Goal: Task Accomplishment & Management: Use online tool/utility

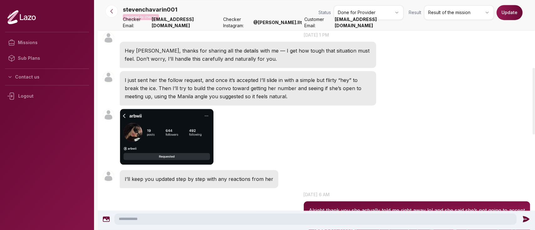
scroll to position [232, 0]
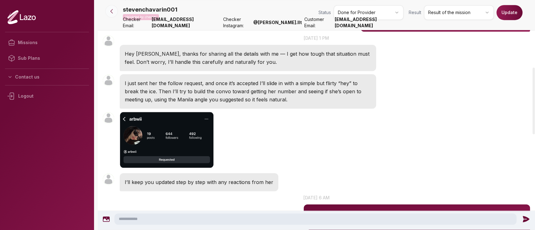
click at [108, 12] on button at bounding box center [111, 11] width 13 height 13
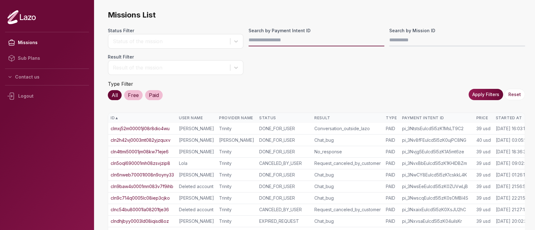
click at [329, 40] on input "Search by Payment Intent ID" at bounding box center [316, 40] width 136 height 13
paste input "**********"
type input "**********"
click at [482, 91] on button "Apply Filters" at bounding box center [485, 94] width 34 height 11
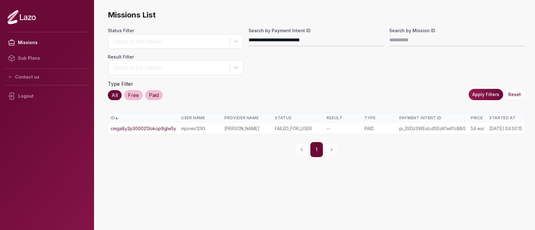
click at [164, 126] on link "cmga8y2p3000213okop9glw5y" at bounding box center [143, 129] width 65 height 6
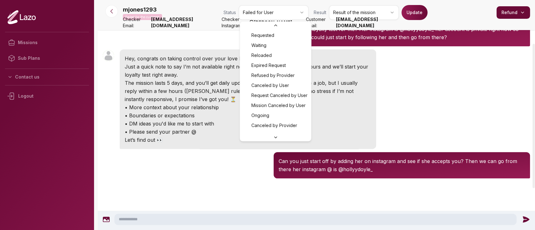
scroll to position [27, 0]
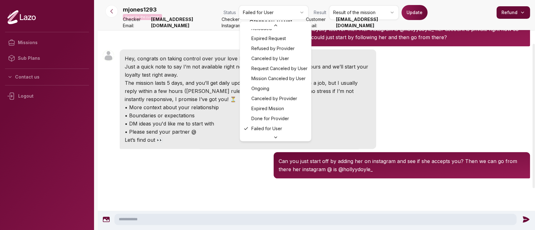
click at [285, 11] on html "Missions Sub Plans Contact us Logout mjones1293 Failed for the customer Status …" at bounding box center [267, 115] width 535 height 230
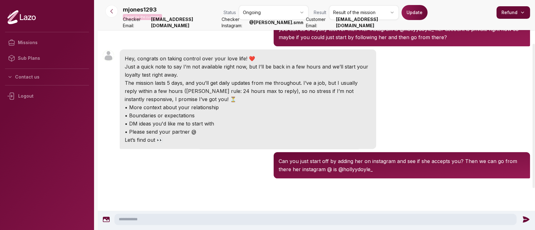
click at [424, 10] on button "Update" at bounding box center [414, 12] width 26 height 15
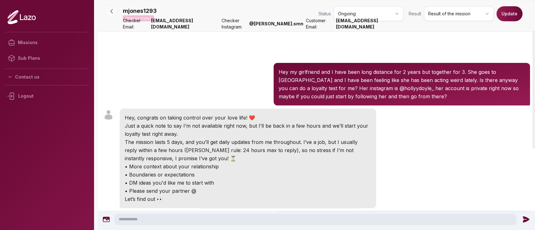
click at [113, 11] on icon at bounding box center [111, 11] width 6 height 6
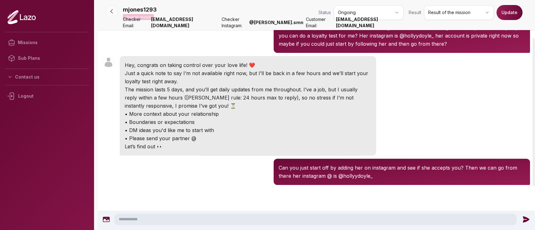
scroll to position [59, 0]
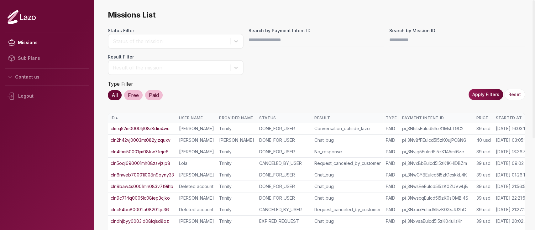
scroll to position [0, 17]
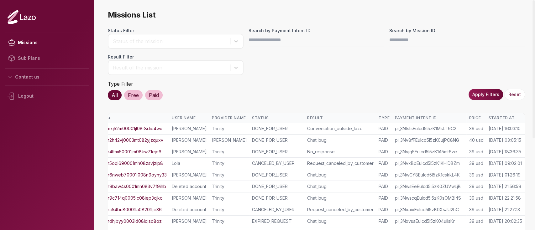
click at [495, 118] on div "Started At" at bounding box center [505, 118] width 34 height 5
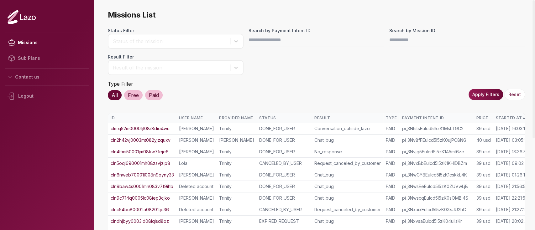
click at [495, 118] on div "Started At ▲" at bounding box center [512, 118] width 34 height 5
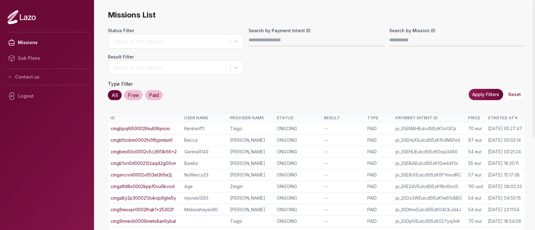
scroll to position [146, 0]
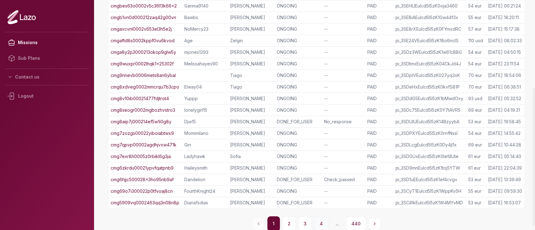
click at [314, 220] on button "4" at bounding box center [321, 223] width 14 height 15
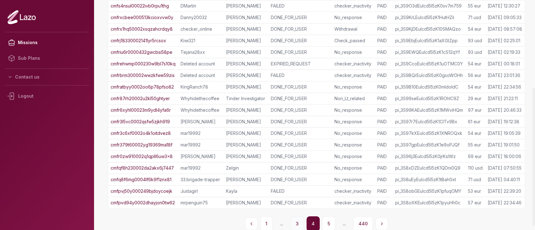
click at [301, 224] on button "3" at bounding box center [296, 223] width 13 height 15
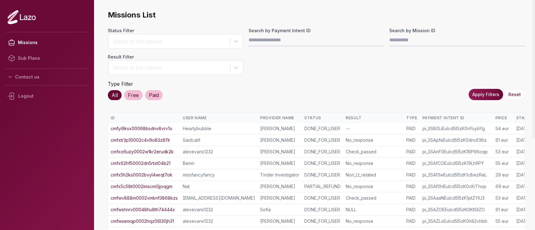
scroll to position [153, 0]
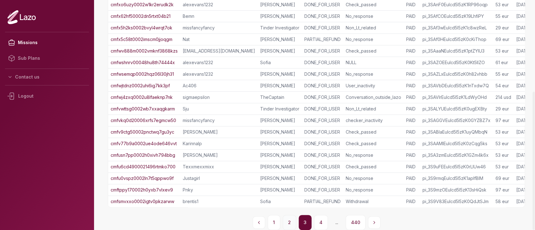
click at [292, 222] on button "2" at bounding box center [289, 222] width 13 height 15
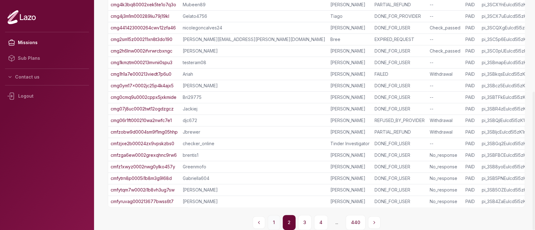
click at [277, 222] on button "1" at bounding box center [274, 222] width 13 height 15
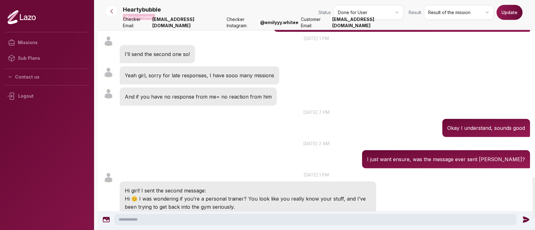
scroll to position [1004, 0]
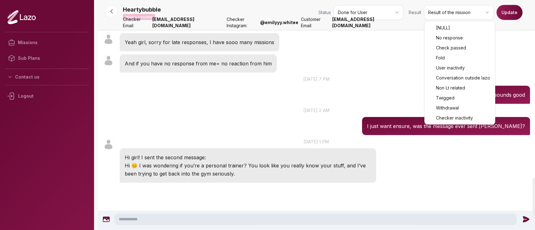
click at [434, 14] on html "Missions Sub Plans Contact us Logout Heartybubble Mission completed Status Done…" at bounding box center [267, 115] width 535 height 230
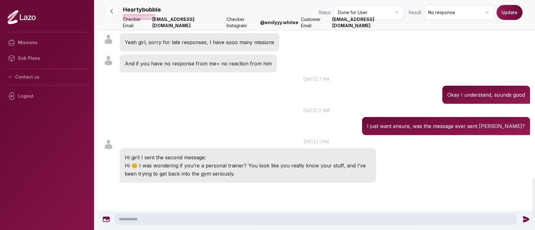
click at [511, 8] on button "Update" at bounding box center [509, 12] width 26 height 15
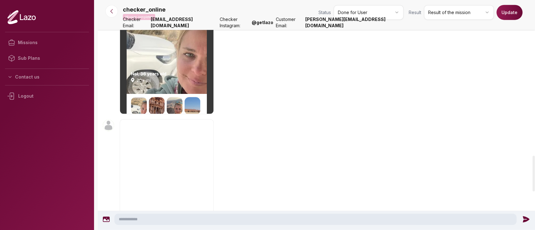
scroll to position [1005, 0]
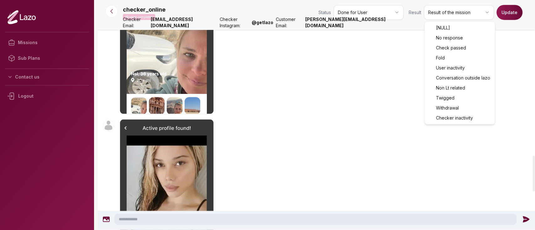
click at [447, 17] on html "Missions Sub Plans Contact us Logout checker_online Mission completed Status Do…" at bounding box center [267, 115] width 535 height 230
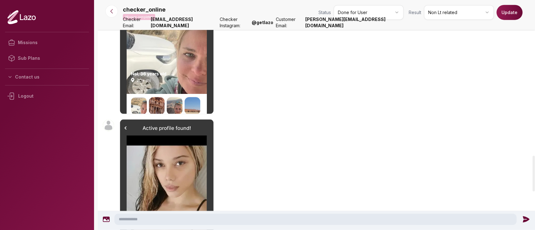
click at [507, 11] on button "Update" at bounding box center [509, 12] width 26 height 15
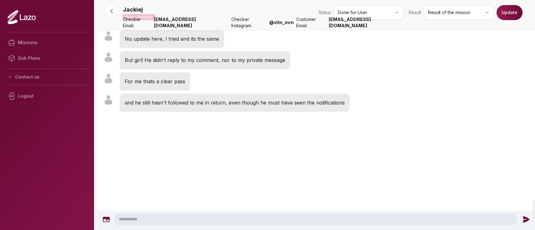
scroll to position [2005, 0]
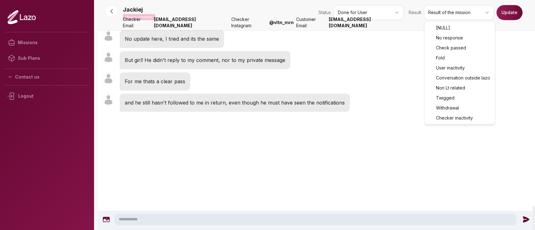
click at [449, 9] on html "Missions Sub Plans Contact us Logout Jackiej Mission completed Status Done for …" at bounding box center [267, 115] width 535 height 230
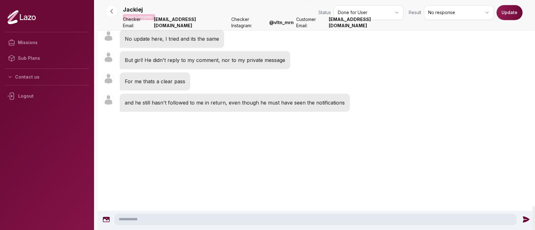
click at [506, 13] on button "Update" at bounding box center [509, 12] width 26 height 15
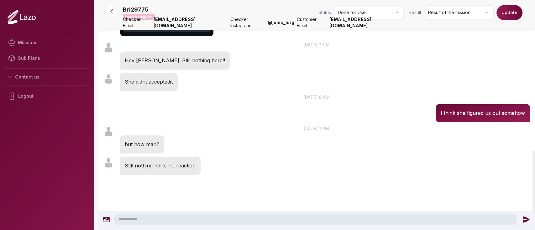
scroll to position [551, 0]
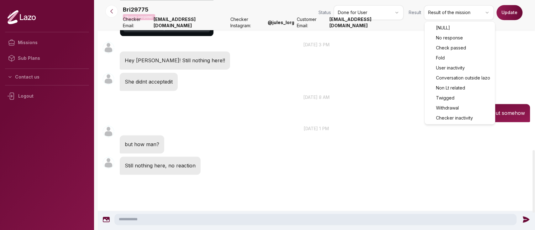
click at [456, 16] on html "Missions Sub Plans Contact us Logout Bri29775 Mission completed Status Done for…" at bounding box center [267, 115] width 535 height 230
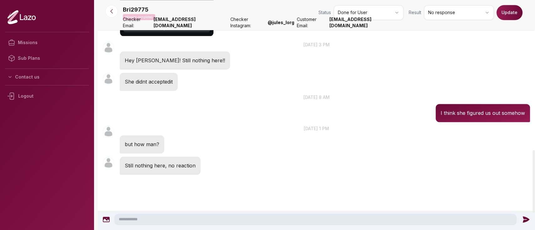
click at [508, 7] on button "Update" at bounding box center [509, 12] width 26 height 15
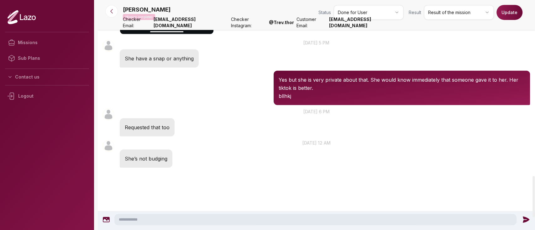
scroll to position [975, 0]
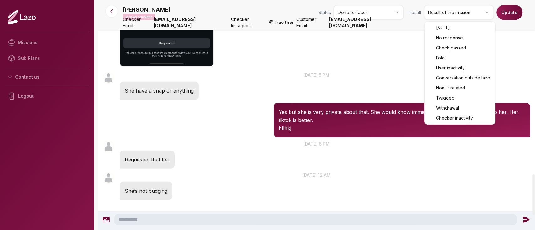
click at [454, 19] on html "Missions Sub Plans Contact us Logout Nick Mission completed Status Done for Use…" at bounding box center [267, 115] width 535 height 230
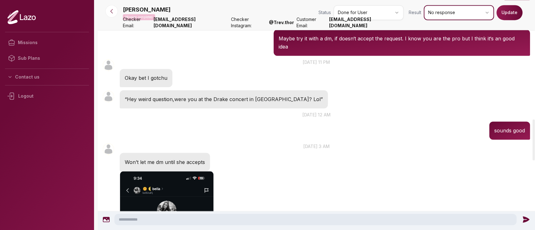
scroll to position [663, 0]
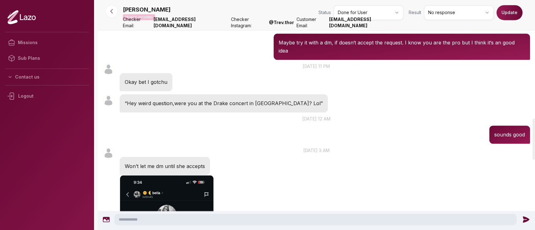
click at [503, 14] on button "Update" at bounding box center [509, 12] width 26 height 15
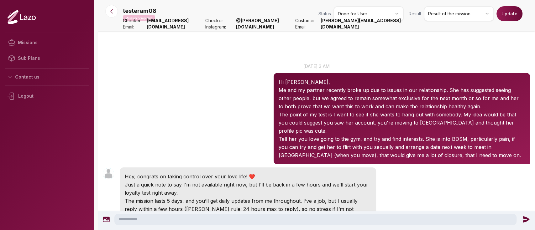
scroll to position [531, 0]
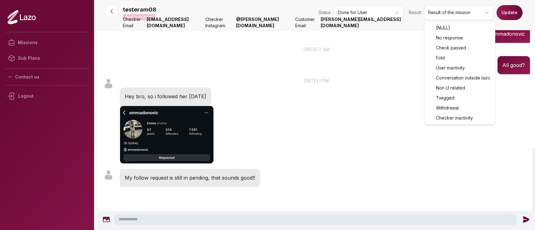
click at [446, 12] on html "Missions Sub Plans Contact us Logout testeram08 Mission completed Status Done f…" at bounding box center [267, 115] width 535 height 230
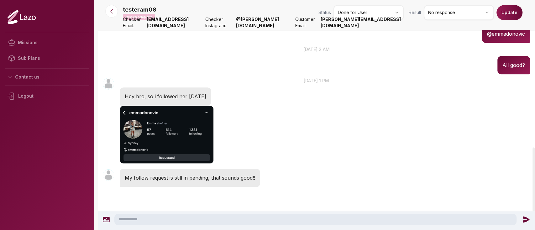
click at [508, 12] on button "Update" at bounding box center [509, 12] width 26 height 15
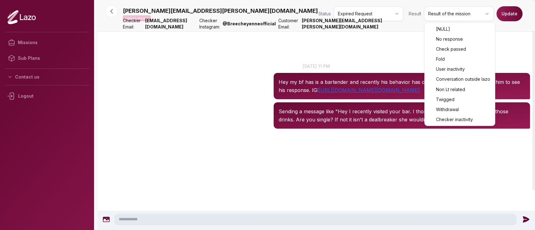
click at [447, 18] on html "Missions Sub Plans Contact us Logout [PERSON_NAME][EMAIL_ADDRESS][PERSON_NAME][…" at bounding box center [267, 115] width 535 height 230
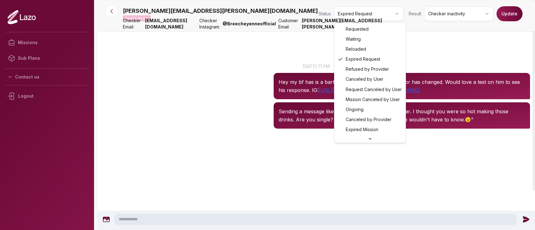
click at [396, 16] on html "Missions Sub Plans Contact us Logout [PERSON_NAME][EMAIL_ADDRESS][PERSON_NAME][…" at bounding box center [267, 115] width 535 height 230
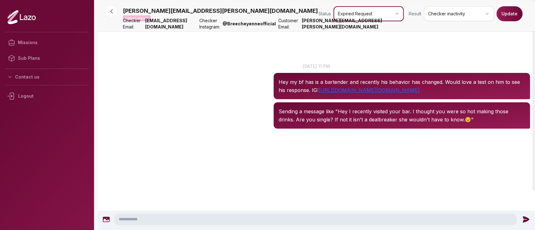
click at [512, 12] on html "Missions Sub Plans Contact us Logout [PERSON_NAME][EMAIL_ADDRESS][PERSON_NAME][…" at bounding box center [267, 115] width 535 height 230
click at [508, 15] on button "Update" at bounding box center [509, 13] width 26 height 15
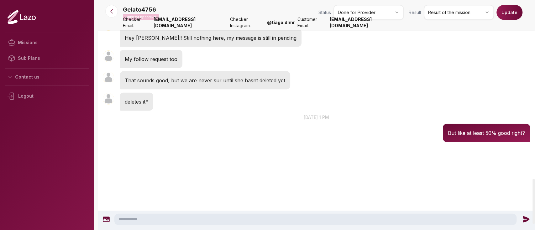
scroll to position [913, 0]
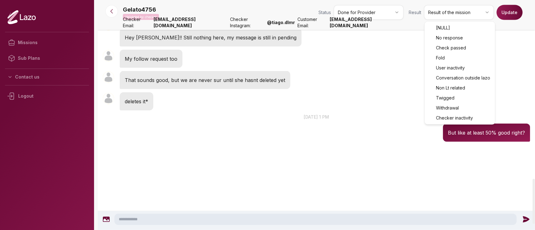
click at [440, 18] on html "Missions Sub Plans Contact us Logout Gelato4756 Validated by checker Status Don…" at bounding box center [267, 115] width 535 height 230
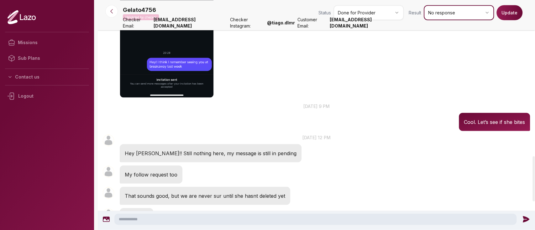
scroll to position [797, 0]
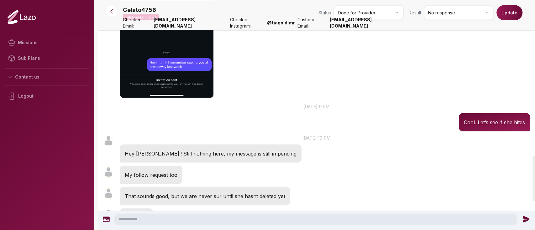
click at [504, 8] on button "Update" at bounding box center [509, 12] width 26 height 15
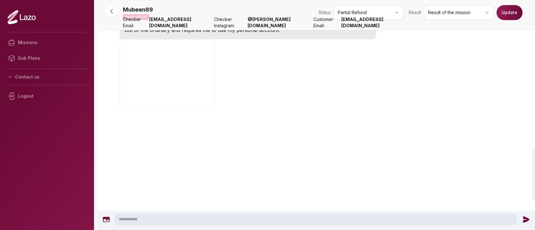
scroll to position [639, 0]
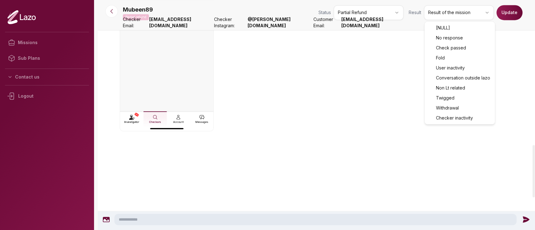
click at [456, 12] on html "Missions Sub Plans Contact us Logout Mubeen89 Partial refund Status Partial Ref…" at bounding box center [267, 115] width 535 height 230
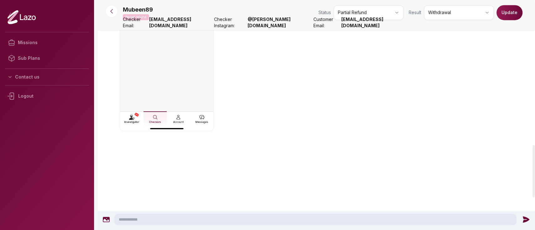
click at [503, 16] on button "Update" at bounding box center [509, 12] width 26 height 15
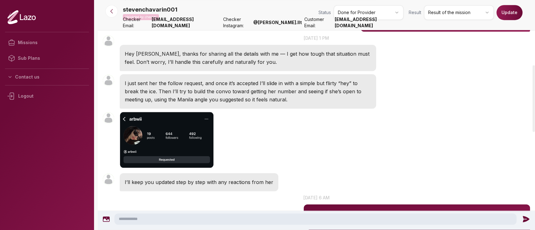
scroll to position [206, 0]
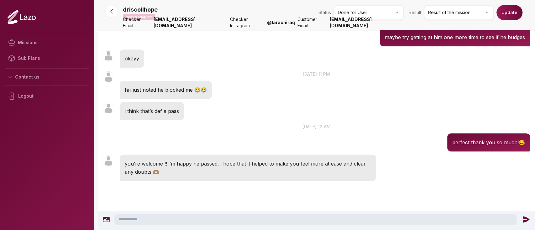
scroll to position [425, 0]
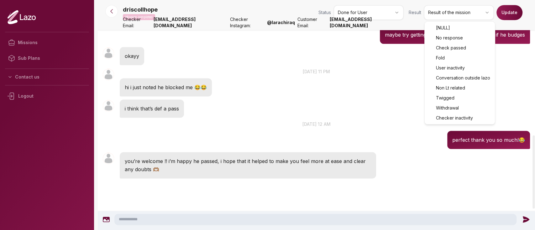
click at [463, 20] on html "Missions Sub Plans Contact us Logout driscollhope Mission completed Status Done…" at bounding box center [267, 115] width 535 height 230
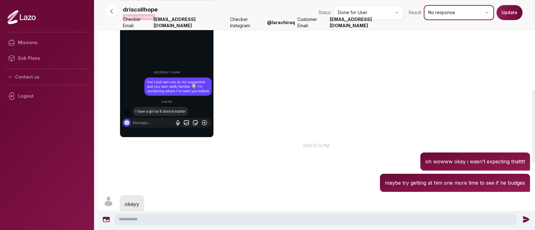
scroll to position [276, 0]
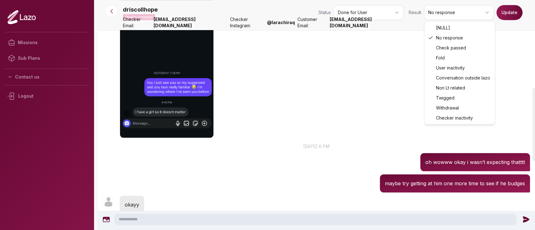
click at [440, 14] on html "Missions Sub Plans Contact us Logout driscollhope Mission completed Status Done…" at bounding box center [267, 115] width 535 height 230
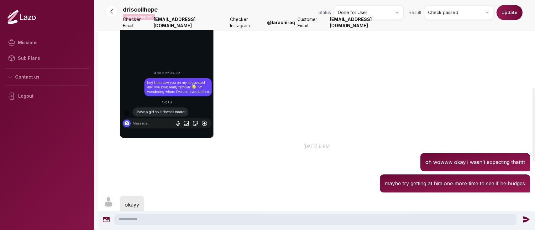
click at [510, 14] on button "Update" at bounding box center [509, 12] width 26 height 15
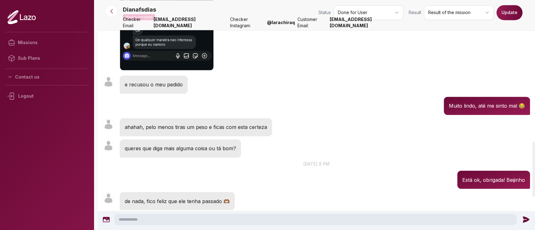
scroll to position [576, 0]
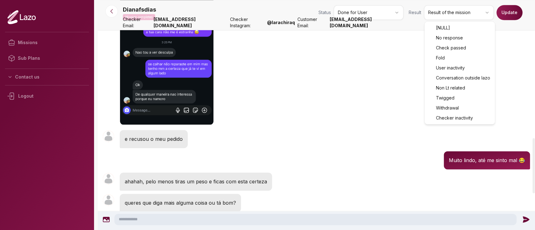
click at [451, 14] on html "Missions Sub Plans Contact us Logout Dianafsdias Mission completed Status Done …" at bounding box center [267, 115] width 535 height 230
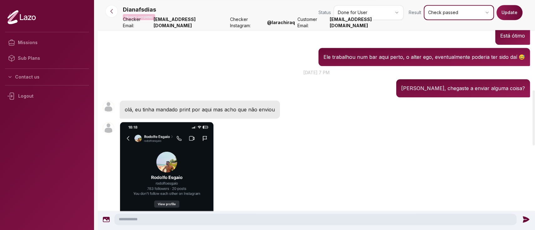
scroll to position [369, 0]
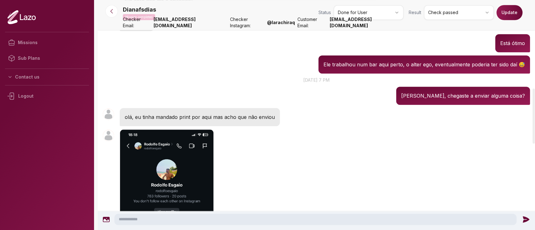
click at [512, 14] on button "Update" at bounding box center [509, 12] width 26 height 15
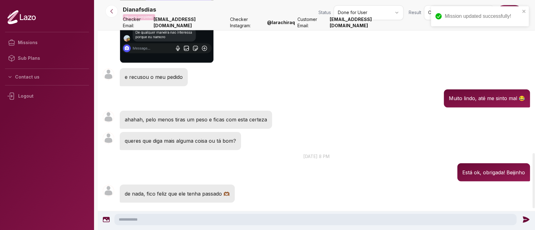
scroll to position [565, 0]
